Goal: Task Accomplishment & Management: Use online tool/utility

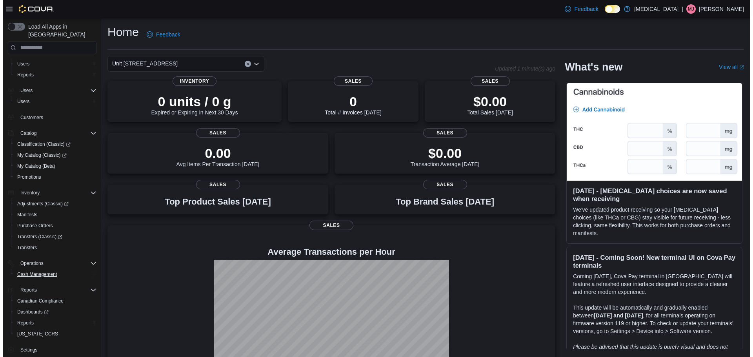
scroll to position [13, 0]
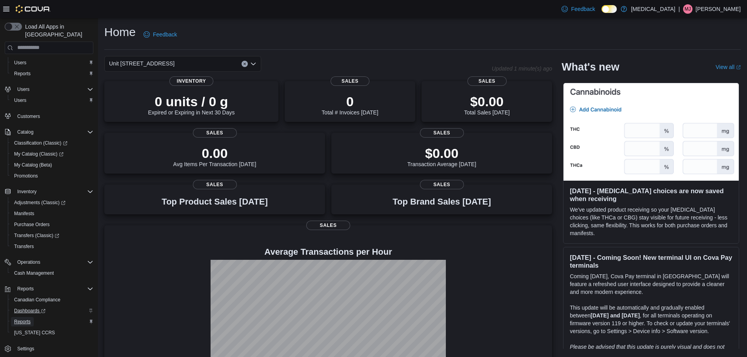
drag, startPoint x: 30, startPoint y: 312, endPoint x: 43, endPoint y: 300, distance: 17.5
click at [30, 317] on link "Reports" at bounding box center [22, 321] width 23 height 9
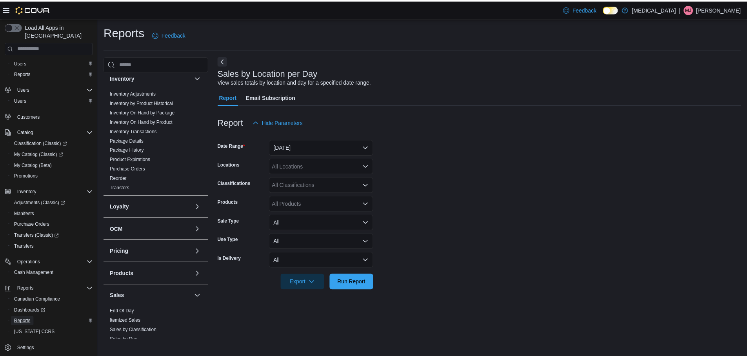
scroll to position [314, 0]
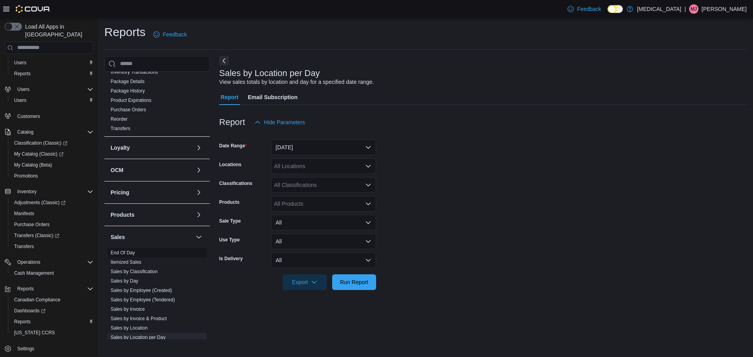
click at [131, 252] on link "End Of Day" at bounding box center [123, 252] width 24 height 5
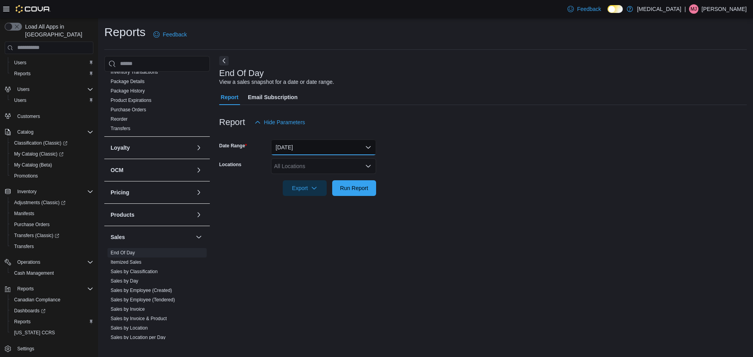
click at [289, 147] on button "[DATE]" at bounding box center [323, 148] width 105 height 16
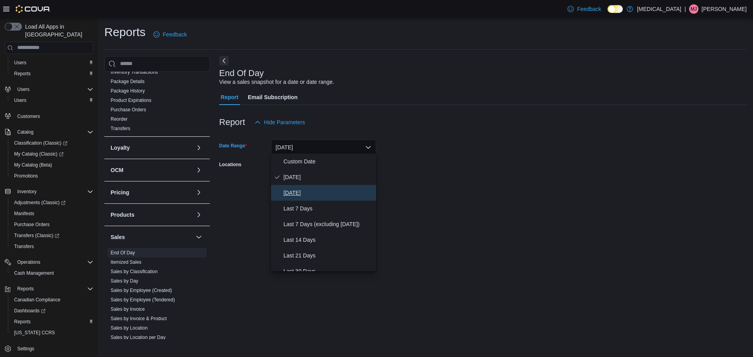
click at [291, 188] on span "[DATE]" at bounding box center [327, 192] width 89 height 9
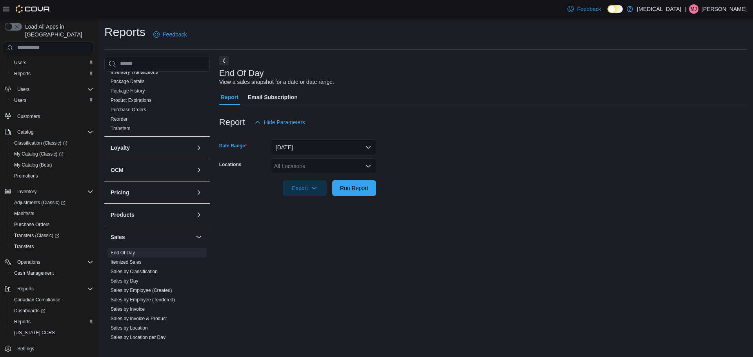
click at [286, 167] on div "All Locations" at bounding box center [323, 166] width 105 height 16
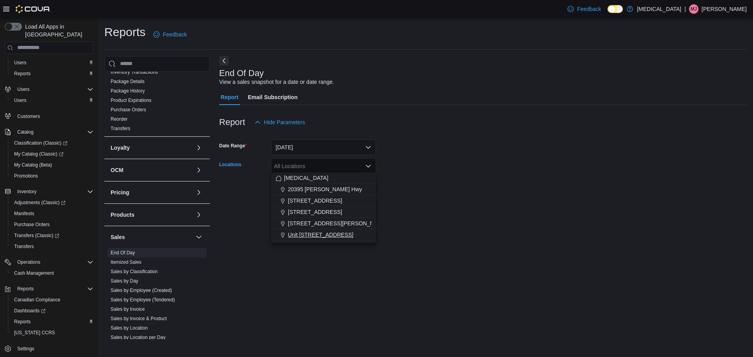
click at [299, 232] on span "Unit [STREET_ADDRESS]" at bounding box center [320, 235] width 65 height 8
click at [294, 265] on div "End Of Day View a sales snapshot for a date or date range. Report Email Subscri…" at bounding box center [482, 197] width 527 height 283
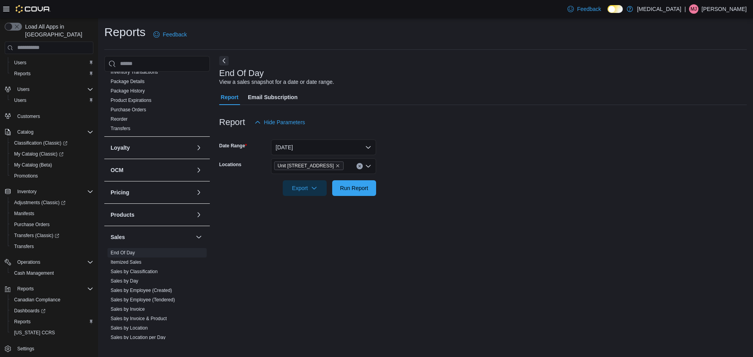
click at [349, 196] on div at bounding box center [482, 200] width 527 height 9
click at [349, 191] on span "Run Report" at bounding box center [354, 188] width 34 height 16
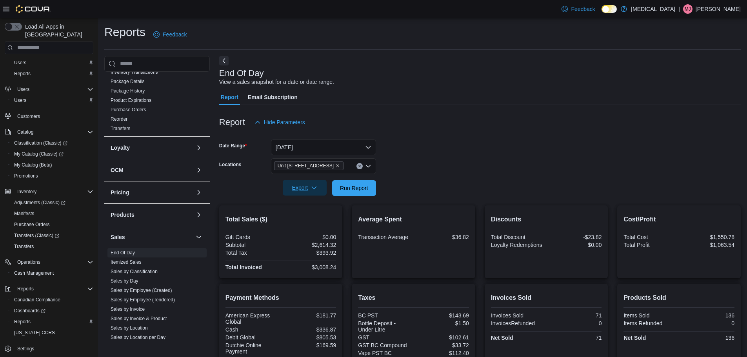
click at [298, 189] on span "Export" at bounding box center [304, 188] width 34 height 16
click at [307, 216] on span "Export to Pdf" at bounding box center [306, 218] width 35 height 6
click at [149, 336] on link "Sales by Location per Day" at bounding box center [138, 337] width 55 height 5
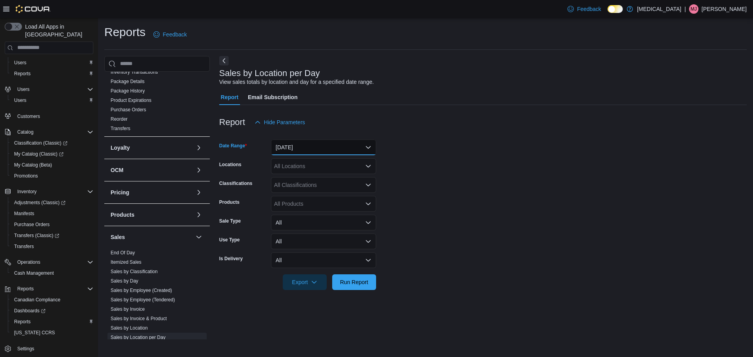
click at [312, 150] on button "[DATE]" at bounding box center [323, 148] width 105 height 16
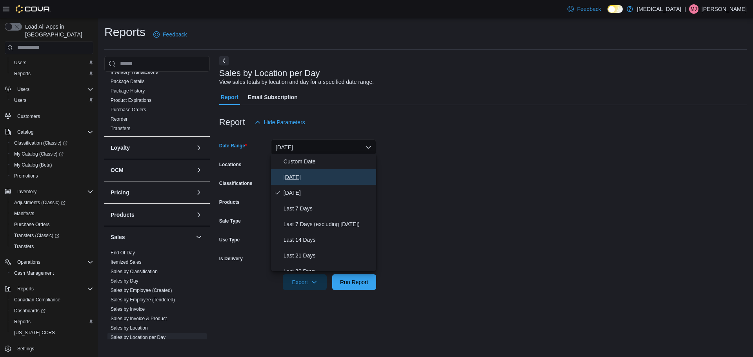
click at [301, 172] on span "[DATE]" at bounding box center [327, 176] width 89 height 9
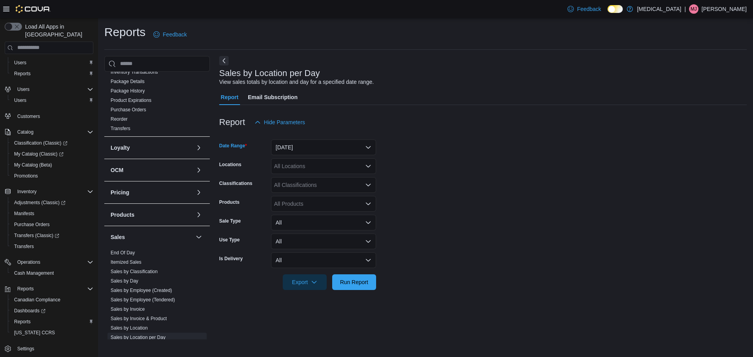
click at [301, 169] on div "All Locations" at bounding box center [323, 166] width 105 height 16
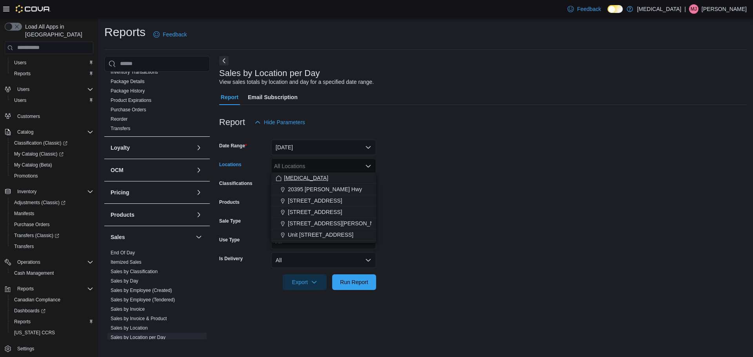
click at [299, 182] on div "[MEDICAL_DATA]" at bounding box center [324, 178] width 96 height 8
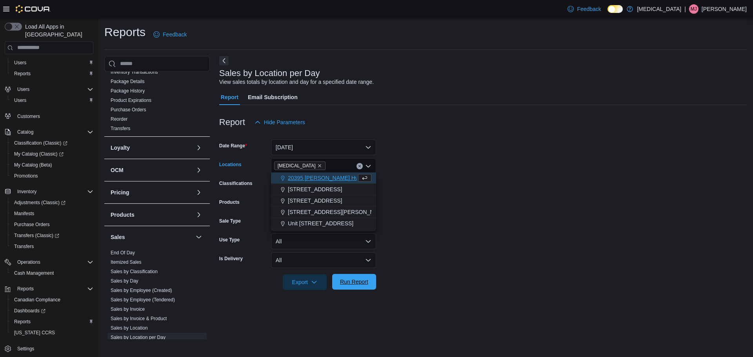
click at [343, 285] on span "Run Report" at bounding box center [354, 282] width 34 height 16
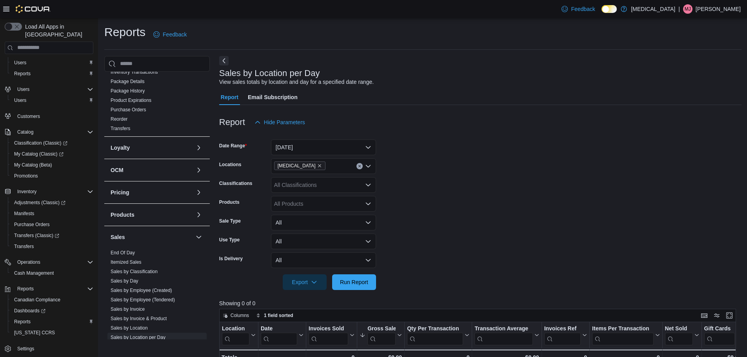
scroll to position [39, 0]
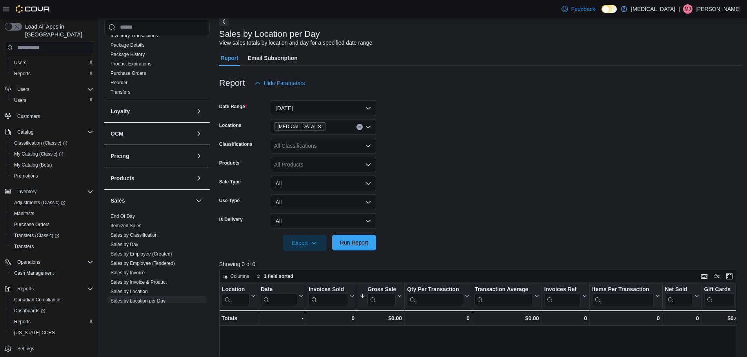
click at [365, 235] on div "Export Run Report" at bounding box center [297, 243] width 157 height 16
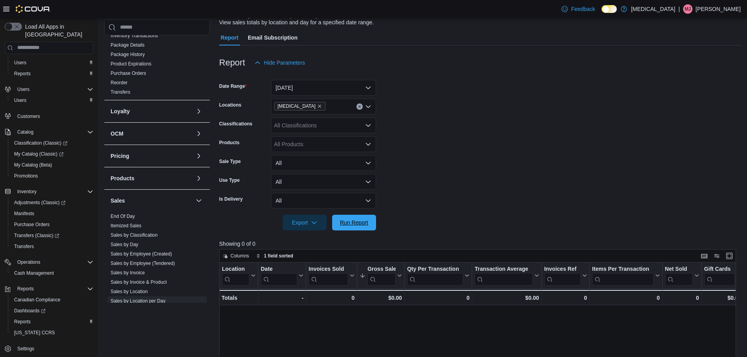
scroll to position [78, 0]
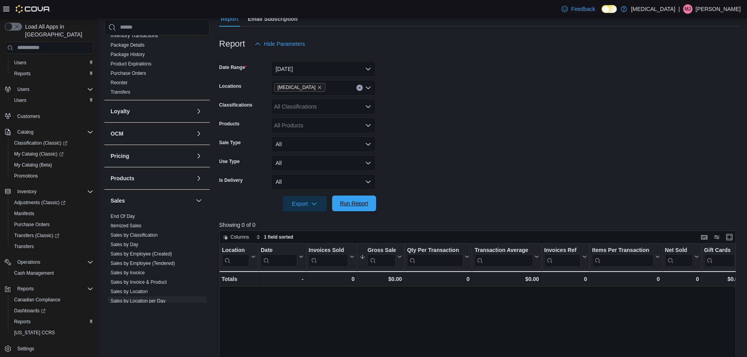
click at [364, 203] on span "Run Report" at bounding box center [354, 204] width 28 height 8
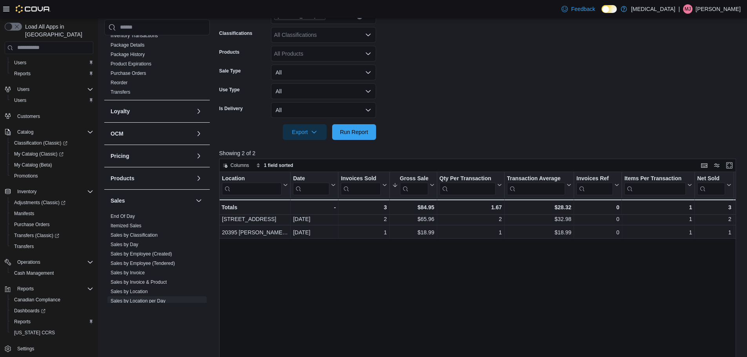
scroll to position [157, 0]
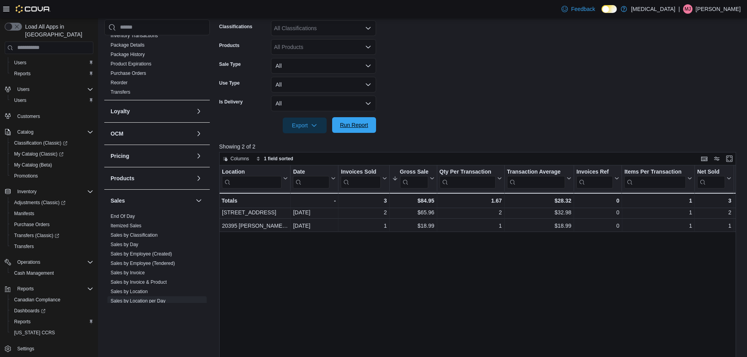
click at [357, 126] on span "Run Report" at bounding box center [354, 125] width 28 height 8
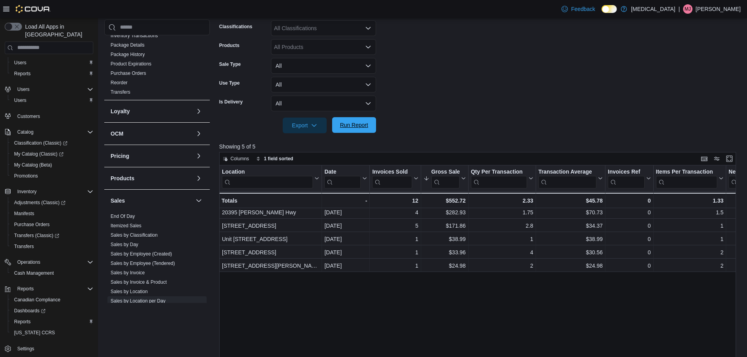
click at [350, 120] on span "Run Report" at bounding box center [354, 125] width 34 height 16
click at [346, 117] on span "Run Report" at bounding box center [354, 125] width 34 height 16
click at [364, 124] on span "Run Report" at bounding box center [354, 125] width 28 height 8
click at [365, 127] on span "Run Report" at bounding box center [354, 125] width 28 height 8
click at [372, 127] on button "Run Report" at bounding box center [354, 125] width 44 height 16
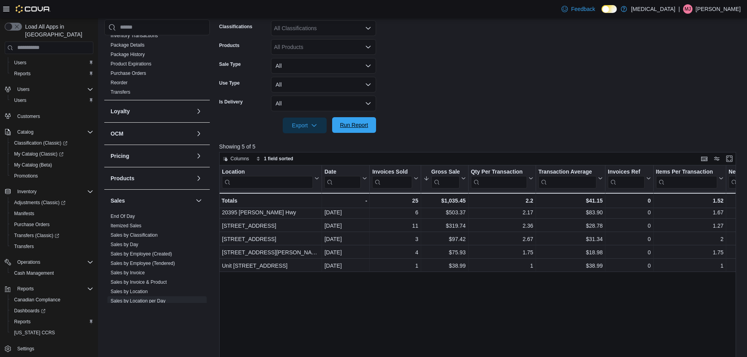
click at [351, 117] on span "Run Report" at bounding box center [354, 125] width 34 height 16
click at [374, 122] on button "Run Report" at bounding box center [354, 125] width 44 height 16
click at [361, 118] on span "Run Report" at bounding box center [354, 125] width 34 height 16
click at [350, 119] on span "Run Report" at bounding box center [354, 125] width 34 height 16
click at [363, 129] on span "Run Report" at bounding box center [354, 125] width 34 height 16
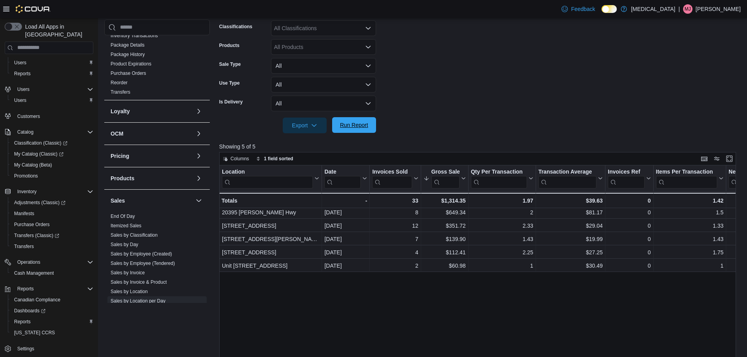
click at [354, 125] on span "Run Report" at bounding box center [354, 125] width 28 height 8
click at [356, 120] on span "Run Report" at bounding box center [354, 125] width 34 height 16
click at [338, 129] on span "Run Report" at bounding box center [354, 125] width 34 height 16
click at [371, 131] on button "Run Report" at bounding box center [354, 125] width 44 height 16
click at [345, 127] on span "Run Report" at bounding box center [354, 125] width 28 height 8
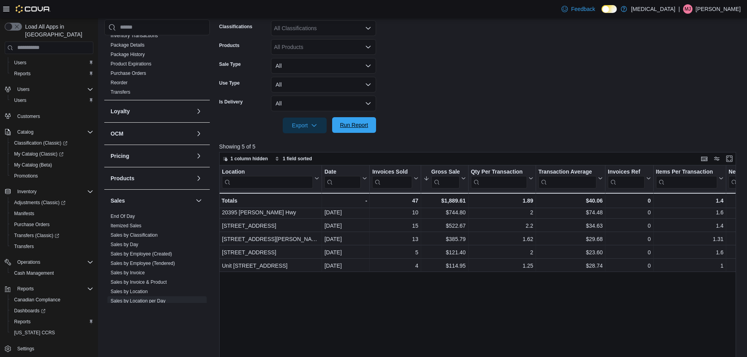
click at [364, 126] on span "Run Report" at bounding box center [354, 125] width 28 height 8
